Goal: Task Accomplishment & Management: Manage account settings

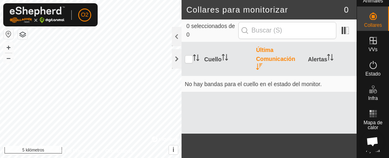
scroll to position [32, 0]
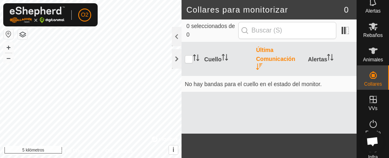
click at [299, 122] on div "Cuello Última Comunicación Alertas No hay bandas para el cuello en el estado de…" at bounding box center [268, 87] width 175 height 91
click at [290, 114] on div "Cuello Última Comunicación Alertas No hay bandas para el cuello en el estado de…" at bounding box center [268, 87] width 175 height 91
click at [367, 114] on div "Estado" at bounding box center [373, 126] width 32 height 24
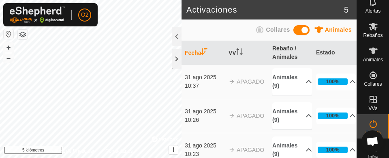
click at [372, 103] on icon at bounding box center [373, 99] width 10 height 10
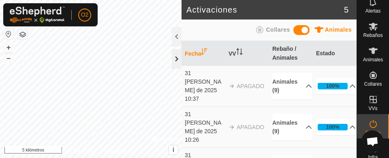
click at [173, 63] on div at bounding box center [177, 58] width 10 height 19
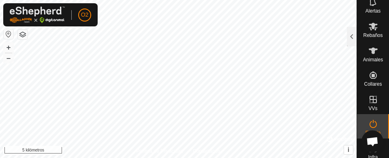
click at [371, 105] on es-virtualpaddocks-svg-icon at bounding box center [373, 99] width 15 height 13
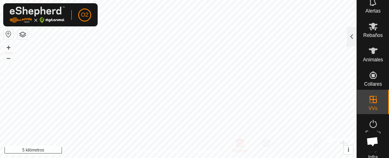
click at [10, 34] on button "button" at bounding box center [9, 34] width 10 height 10
click at [374, 107] on font "VVs" at bounding box center [372, 108] width 9 height 6
click at [350, 39] on div at bounding box center [352, 36] width 10 height 19
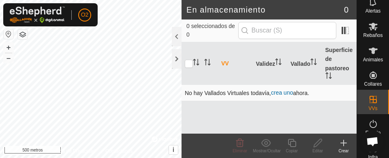
click at [293, 92] on font "crea uno" at bounding box center [282, 92] width 22 height 6
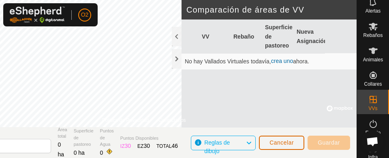
click at [284, 143] on font "Cancelar" at bounding box center [281, 142] width 24 height 6
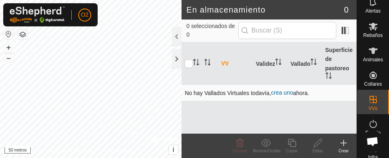
click at [280, 95] on font "crea uno" at bounding box center [282, 92] width 22 height 6
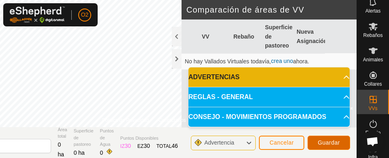
click at [331, 147] on button "Guardar" at bounding box center [328, 142] width 43 height 14
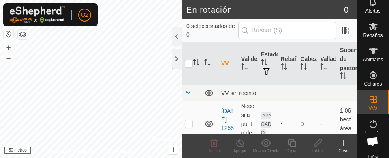
click at [290, 145] on icon at bounding box center [292, 143] width 8 height 8
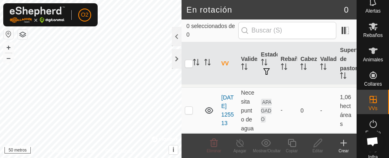
scroll to position [22, 0]
click at [341, 152] on div "Crear" at bounding box center [344, 150] width 26 height 6
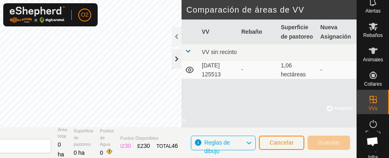
click at [172, 57] on div at bounding box center [177, 58] width 10 height 19
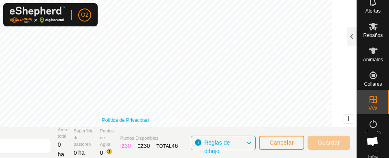
click at [125, 119] on font "Política de Privacidad" at bounding box center [125, 120] width 47 height 6
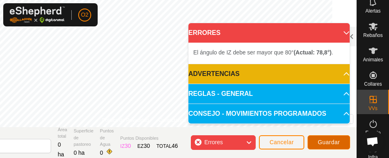
click at [328, 148] on button "Guardar" at bounding box center [328, 142] width 43 height 14
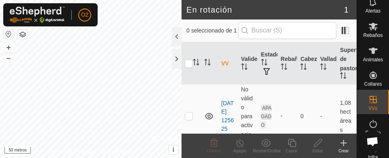
scroll to position [63, 0]
click at [186, 118] on p-checkbox at bounding box center [189, 114] width 8 height 6
checkbox input "true"
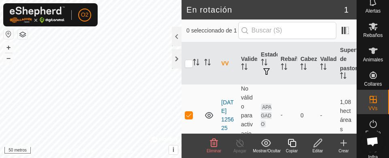
click at [213, 148] on font "Eliminar" at bounding box center [214, 150] width 15 height 4
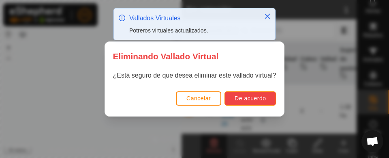
click at [258, 104] on button "De acuerdo" at bounding box center [249, 98] width 51 height 14
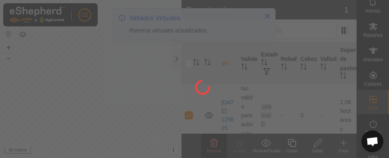
checkbox input "false"
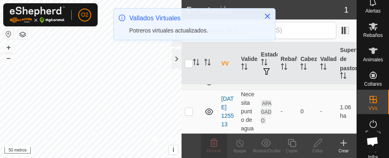
scroll to position [22, 0]
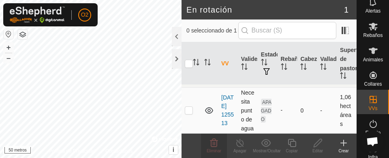
click at [186, 107] on p-checkbox at bounding box center [189, 110] width 8 height 6
checkbox input "true"
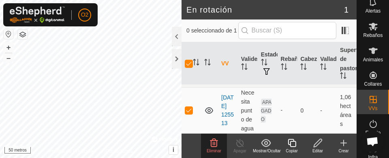
click at [288, 149] on font "Copiar" at bounding box center [292, 150] width 12 height 4
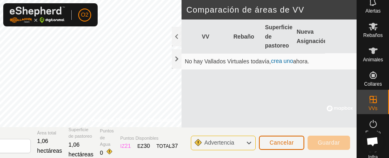
click at [284, 147] on button "Cancelar" at bounding box center [281, 142] width 45 height 14
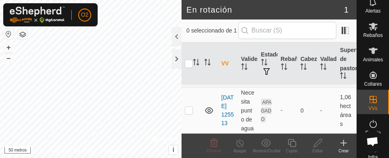
scroll to position [22, 0]
click at [312, 146] on edit-svg-icon at bounding box center [318, 143] width 26 height 10
click at [315, 151] on font "Editar" at bounding box center [317, 150] width 11 height 4
click at [183, 112] on td at bounding box center [190, 110] width 19 height 45
checkbox input "true"
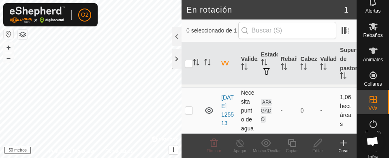
checkbox input "true"
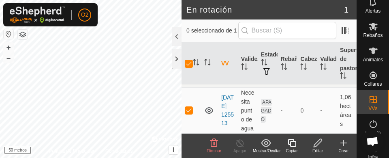
click at [295, 150] on font "Copiar" at bounding box center [292, 150] width 12 height 4
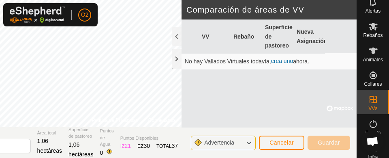
click at [285, 60] on font "crea uno" at bounding box center [282, 61] width 22 height 6
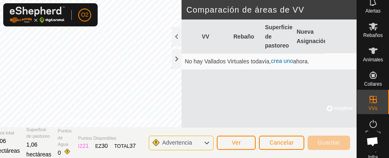
click at [286, 62] on font "crea uno" at bounding box center [282, 61] width 22 height 6
click at [284, 62] on font "crea uno" at bounding box center [282, 61] width 22 height 6
click at [292, 145] on span "Cancelar" at bounding box center [281, 142] width 24 height 6
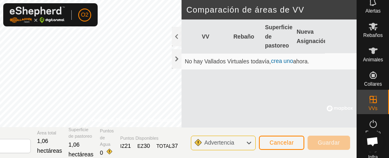
click at [289, 60] on font "crea uno" at bounding box center [282, 61] width 22 height 6
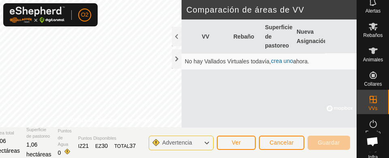
click at [287, 62] on font "crea uno" at bounding box center [282, 61] width 22 height 6
click at [291, 142] on font "Cancelar" at bounding box center [281, 142] width 24 height 6
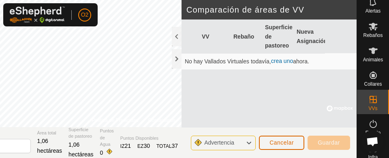
click at [286, 145] on font "Cancelar" at bounding box center [281, 142] width 24 height 6
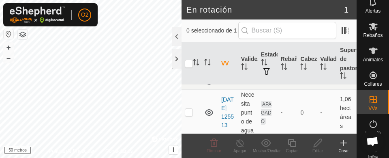
scroll to position [22, 0]
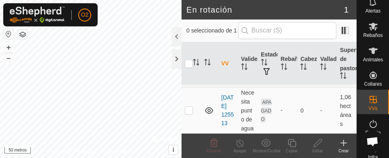
click at [345, 145] on icon at bounding box center [344, 143] width 10 height 10
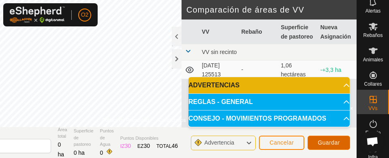
click at [333, 148] on button "Guardar" at bounding box center [328, 142] width 43 height 14
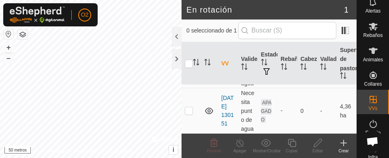
scroll to position [77, 0]
click at [188, 107] on p-checkbox at bounding box center [189, 110] width 8 height 6
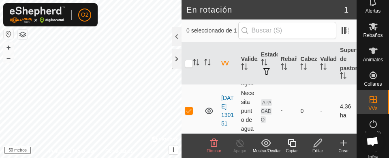
checkbox input "true"
click at [241, 146] on icon at bounding box center [240, 143] width 10 height 10
click at [322, 147] on icon at bounding box center [318, 143] width 10 height 10
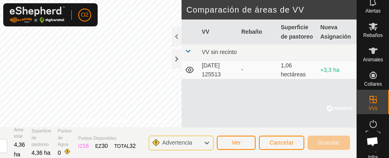
click at [378, 124] on div "Estado" at bounding box center [373, 126] width 32 height 24
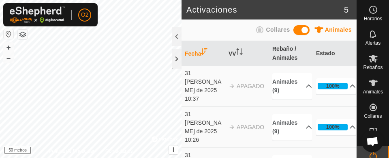
scroll to position [34, 0]
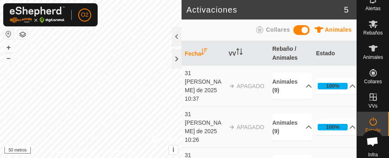
click at [372, 96] on icon at bounding box center [372, 96] width 7 height 7
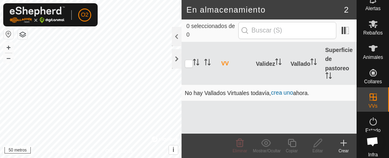
click at [288, 95] on font "crea uno" at bounding box center [282, 92] width 22 height 6
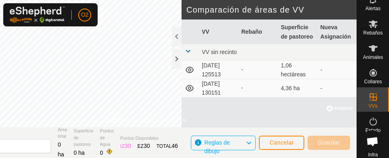
click at [237, 93] on td "2025-08-31 130151" at bounding box center [219, 88] width 40 height 18
click at [297, 92] on td "4,36 ha" at bounding box center [298, 88] width 40 height 18
click at [189, 91] on icon at bounding box center [190, 88] width 10 height 10
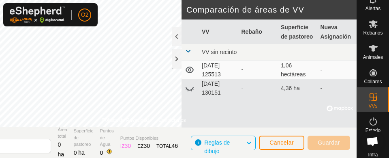
click at [190, 91] on icon at bounding box center [190, 88] width 10 height 10
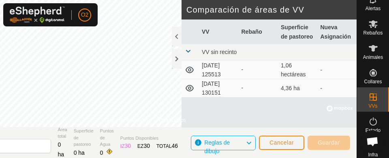
click at [372, 120] on icon at bounding box center [373, 121] width 10 height 10
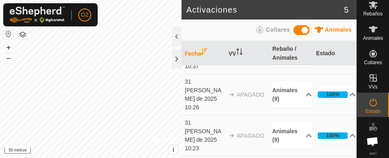
scroll to position [51, 0]
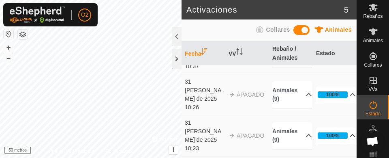
click at [342, 127] on p-accordion-header "100%" at bounding box center [336, 135] width 40 height 16
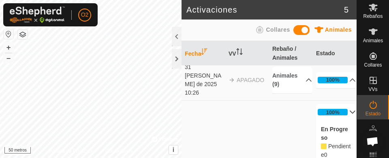
scroll to position [49, 0]
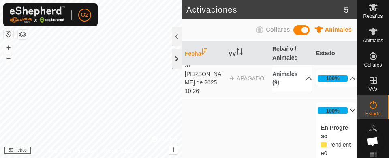
click at [173, 61] on div at bounding box center [177, 58] width 10 height 19
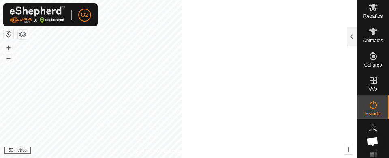
scroll to position [176, 0]
click at [371, 81] on icon at bounding box center [373, 80] width 10 height 10
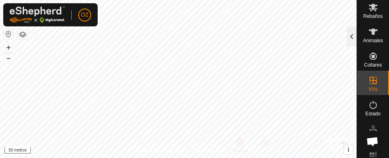
click at [349, 37] on div at bounding box center [352, 36] width 10 height 19
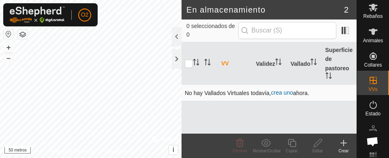
click at [282, 94] on font "crea uno" at bounding box center [282, 92] width 22 height 6
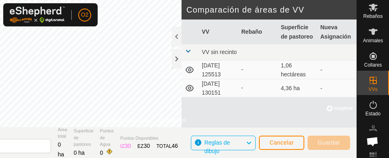
click at [221, 90] on td "2025-08-31 130151" at bounding box center [219, 88] width 40 height 18
click at [285, 147] on button "Cancelar" at bounding box center [281, 142] width 45 height 14
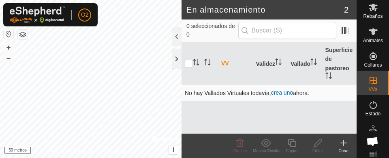
click at [233, 98] on td "No hay Vallados Virtuales todavía, crea uno ahora." at bounding box center [268, 93] width 175 height 16
click at [286, 95] on font "crea uno" at bounding box center [282, 92] width 22 height 6
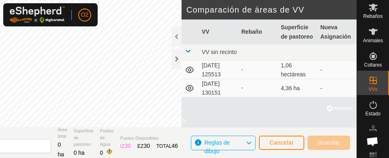
click at [217, 89] on td "2025-08-31 130151" at bounding box center [219, 88] width 40 height 18
click at [228, 88] on td "2025-08-31 130151" at bounding box center [219, 88] width 40 height 18
click at [285, 147] on button "Cancelar" at bounding box center [281, 142] width 45 height 14
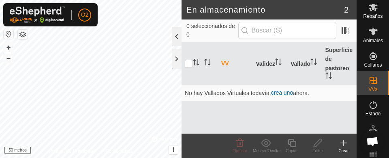
click at [175, 41] on div at bounding box center [177, 36] width 10 height 19
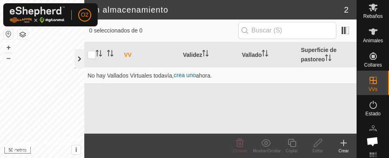
click at [83, 64] on div at bounding box center [80, 58] width 10 height 19
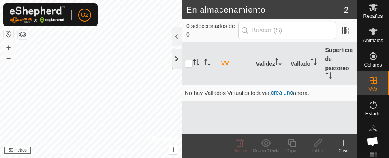
click at [175, 62] on div at bounding box center [177, 58] width 10 height 19
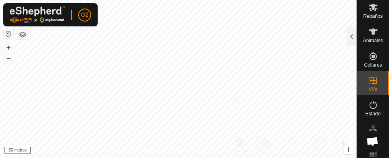
click at [372, 86] on font "VVs" at bounding box center [372, 89] width 9 height 6
click at [371, 85] on es-virtualpaddocks-svg-icon at bounding box center [373, 80] width 15 height 13
click at [352, 42] on div at bounding box center [352, 36] width 10 height 19
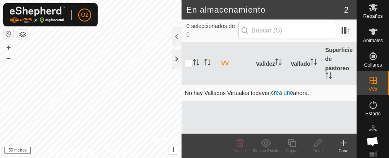
click at [288, 94] on font "crea uno" at bounding box center [282, 92] width 22 height 6
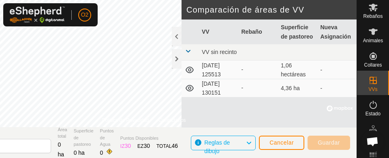
click at [216, 91] on font "2025-08-31 130151" at bounding box center [211, 87] width 19 height 15
click at [226, 89] on td "2025-08-31 130151" at bounding box center [219, 88] width 40 height 18
click at [218, 87] on font "2025-08-31 130151" at bounding box center [211, 87] width 19 height 15
click at [284, 147] on button "Cancelar" at bounding box center [281, 142] width 45 height 14
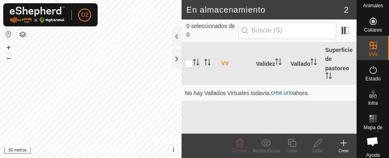
scroll to position [91, 0]
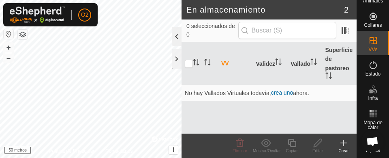
click at [173, 43] on div at bounding box center [177, 36] width 10 height 19
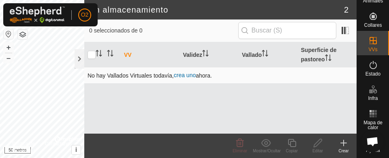
click at [181, 78] on font "crea uno" at bounding box center [185, 75] width 22 height 6
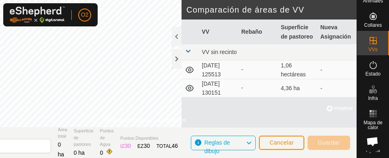
click at [293, 90] on font "4,36 ha" at bounding box center [290, 88] width 19 height 6
click at [278, 148] on button "Cancelar" at bounding box center [281, 142] width 45 height 14
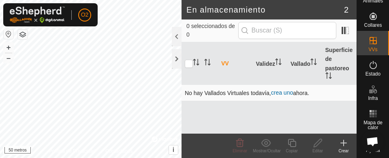
click at [289, 95] on font "crea uno" at bounding box center [282, 92] width 22 height 6
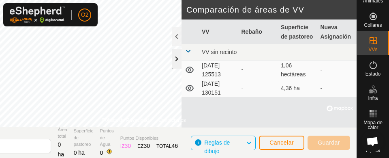
click at [176, 58] on div at bounding box center [177, 58] width 10 height 19
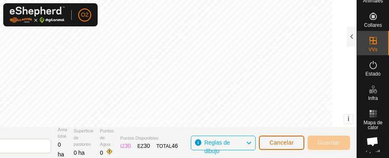
click at [288, 141] on font "Cancelar" at bounding box center [281, 142] width 24 height 6
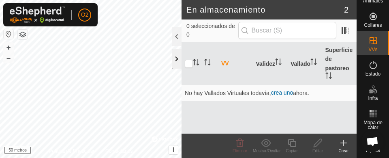
click at [175, 66] on div at bounding box center [177, 58] width 10 height 19
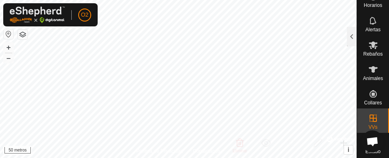
scroll to position [12, 0]
click at [374, 71] on icon at bounding box center [373, 71] width 10 height 10
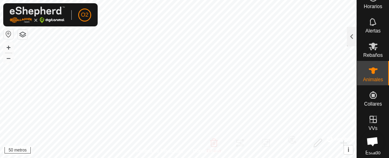
click at [374, 48] on es-mob-svg-icon at bounding box center [373, 46] width 15 height 13
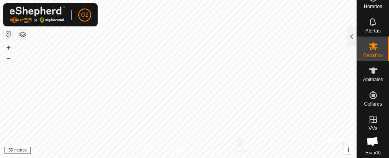
click at [368, 95] on icon at bounding box center [373, 95] width 10 height 10
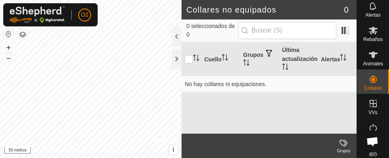
scroll to position [33, 0]
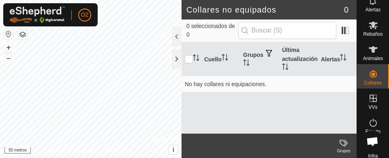
click at [369, 103] on es-virtualpaddocks-svg-icon at bounding box center [373, 98] width 15 height 13
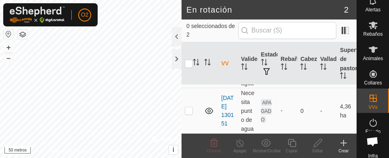
scroll to position [70, 0]
click at [189, 113] on p-checkbox at bounding box center [189, 110] width 8 height 6
checkbox input "true"
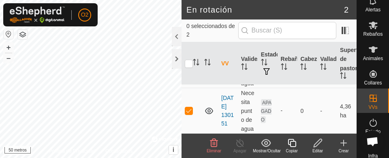
click at [371, 124] on icon at bounding box center [373, 122] width 10 height 10
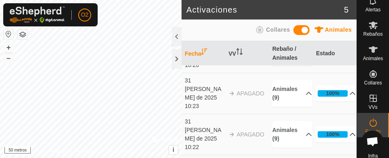
scroll to position [105, 0]
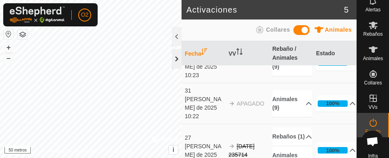
click at [178, 61] on div at bounding box center [177, 58] width 10 height 19
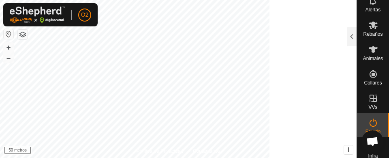
scroll to position [416, 0]
click at [369, 120] on icon at bounding box center [372, 122] width 7 height 8
click at [372, 104] on es-virtualpaddocks-svg-icon at bounding box center [373, 98] width 15 height 13
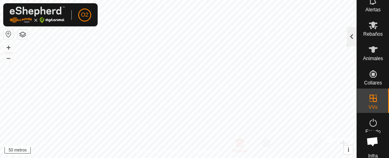
click at [354, 38] on div at bounding box center [352, 36] width 10 height 19
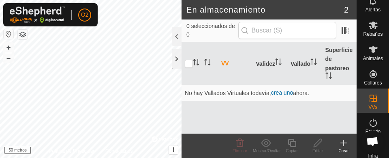
click at [343, 141] on icon at bounding box center [344, 143] width 10 height 10
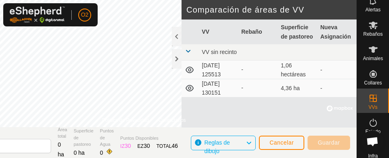
click at [223, 89] on td "[DATE] 130151" at bounding box center [219, 88] width 40 height 18
click at [302, 87] on td "4,36 ha" at bounding box center [298, 88] width 40 height 18
click at [220, 94] on font "2025-08-31 130151" at bounding box center [211, 87] width 19 height 15
click at [225, 50] on font "VV sin recinto" at bounding box center [219, 52] width 35 height 6
click at [187, 51] on span at bounding box center [188, 51] width 6 height 6
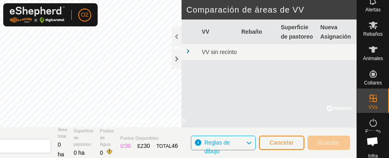
click at [189, 51] on span at bounding box center [188, 51] width 6 height 6
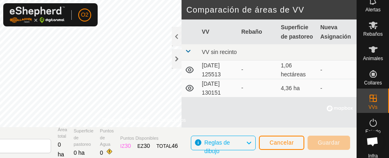
click at [217, 88] on td "2025-08-31 130151" at bounding box center [219, 88] width 40 height 18
click at [282, 147] on button "Cancelar" at bounding box center [281, 142] width 45 height 14
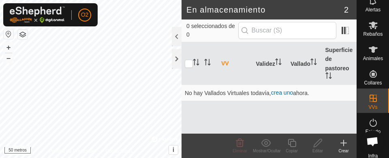
click at [321, 148] on font "Editar" at bounding box center [317, 150] width 11 height 4
click at [254, 96] on td "No hay Vallados Virtuales todavía, crea uno ahora." at bounding box center [268, 93] width 175 height 16
click at [347, 147] on div "Crear" at bounding box center [344, 150] width 26 height 6
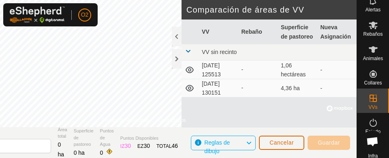
click at [277, 145] on font "Cancelar" at bounding box center [281, 142] width 24 height 6
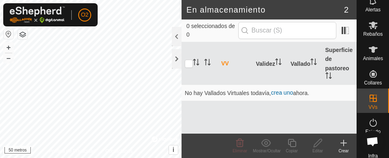
click at [237, 156] on div "Eliminar" at bounding box center [240, 145] width 26 height 24
click at [349, 18] on header "En almacenamiento 2" at bounding box center [268, 9] width 175 height 19
click at [350, 1] on header "En almacenamiento 2" at bounding box center [268, 9] width 175 height 19
click at [341, 147] on div "Crear" at bounding box center [344, 150] width 26 height 6
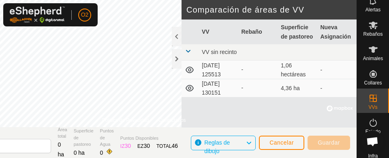
click at [233, 75] on td "2025-08-31 125513" at bounding box center [219, 69] width 40 height 18
click at [213, 79] on td "2025-08-31 130151" at bounding box center [219, 88] width 40 height 18
click at [226, 69] on td "2025-08-31 125513" at bounding box center [219, 69] width 40 height 18
click at [225, 92] on td "2025-08-31 130151" at bounding box center [219, 88] width 40 height 18
click at [297, 94] on td "4,36 ha" at bounding box center [298, 88] width 40 height 18
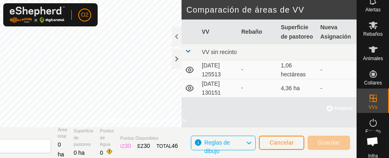
click at [224, 93] on td "2025-08-31 130151" at bounding box center [219, 88] width 40 height 18
click at [295, 90] on font "4,36 ha" at bounding box center [290, 88] width 19 height 6
click at [282, 145] on font "Cancelar" at bounding box center [281, 142] width 24 height 6
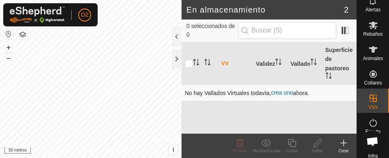
click at [290, 92] on font "crea uno" at bounding box center [282, 92] width 22 height 6
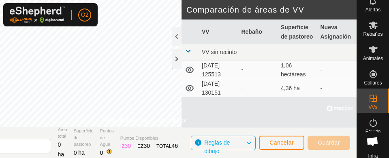
click at [217, 94] on font "2025-08-31 130151" at bounding box center [211, 87] width 19 height 15
click at [221, 93] on td "2025-08-31 130151" at bounding box center [219, 88] width 40 height 18
click at [368, 125] on icon at bounding box center [373, 122] width 10 height 10
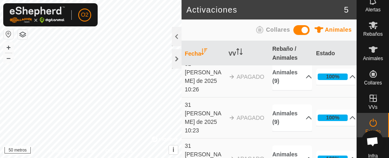
scroll to position [18, 0]
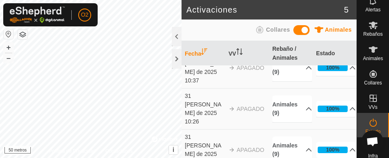
click at [253, 105] on font "APAGADO" at bounding box center [251, 108] width 28 height 6
click at [173, 32] on div at bounding box center [177, 36] width 10 height 19
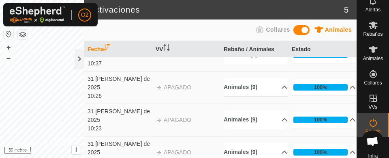
scroll to position [10, 0]
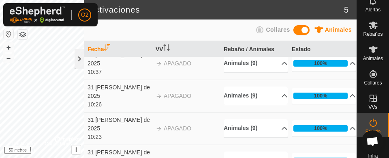
click at [372, 99] on icon at bounding box center [373, 98] width 10 height 10
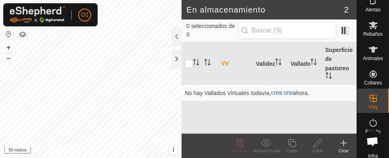
click at [249, 6] on font "En almacenamiento" at bounding box center [225, 9] width 79 height 9
click at [189, 61] on input "checkbox" at bounding box center [189, 64] width 8 height 8
click at [195, 61] on icon "Activar para ordenar" at bounding box center [196, 62] width 6 height 6
click at [186, 54] on th at bounding box center [190, 63] width 19 height 43
click at [190, 64] on input "checkbox" at bounding box center [189, 64] width 8 height 8
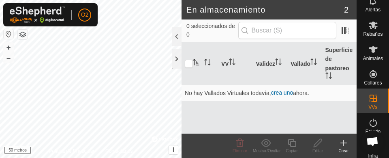
click at [194, 63] on icon "Activar para ordenar" at bounding box center [196, 62] width 6 height 6
click at [190, 65] on input "checkbox" at bounding box center [189, 64] width 8 height 8
checkbox input "true"
click at [371, 106] on font "VVs" at bounding box center [372, 107] width 9 height 6
click at [289, 95] on font "crea uno" at bounding box center [282, 92] width 22 height 6
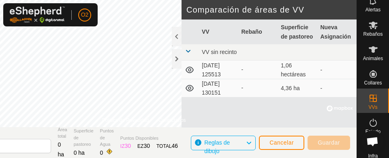
click at [214, 93] on font "2025-08-31 130151" at bounding box center [211, 87] width 19 height 15
click at [225, 90] on td "2025-08-31 130151" at bounding box center [219, 88] width 40 height 18
click at [220, 94] on font "2025-08-31 130151" at bounding box center [211, 87] width 19 height 15
click at [326, 92] on td "-" at bounding box center [337, 88] width 40 height 18
click at [178, 34] on div at bounding box center [177, 36] width 10 height 19
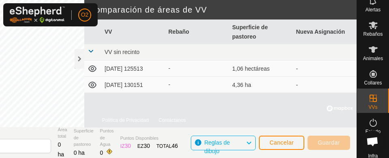
click at [144, 88] on td "2025-08-31 130151" at bounding box center [133, 85] width 64 height 16
click at [372, 122] on icon at bounding box center [372, 122] width 7 height 8
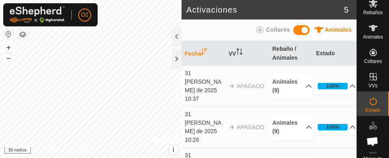
scroll to position [56, 0]
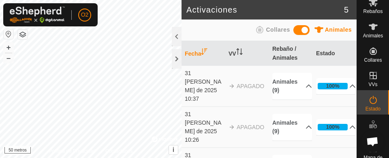
click at [349, 11] on header "Activaciones 5" at bounding box center [268, 9] width 175 height 19
click at [369, 76] on icon at bounding box center [373, 75] width 10 height 10
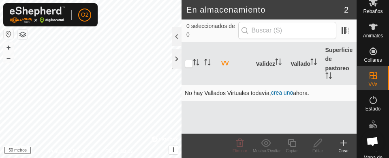
click at [284, 94] on font "crea uno" at bounding box center [282, 92] width 22 height 6
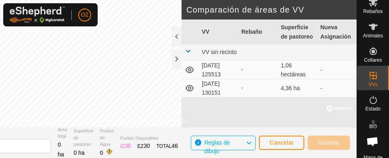
click at [216, 91] on font "2025-08-31 130151" at bounding box center [211, 87] width 19 height 15
click at [374, 84] on div "VVs" at bounding box center [373, 78] width 32 height 24
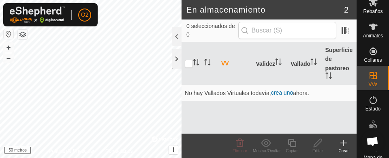
click at [346, 148] on font "Crear" at bounding box center [343, 150] width 10 height 4
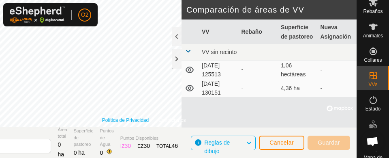
click at [126, 120] on font "Política de Privacidad" at bounding box center [125, 120] width 47 height 6
